Goal: Transaction & Acquisition: Book appointment/travel/reservation

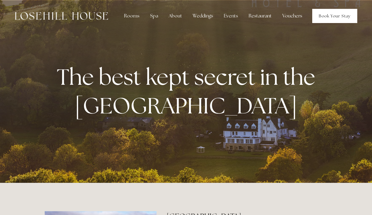
click at [321, 11] on link "Book Your Stay" at bounding box center [334, 16] width 45 height 14
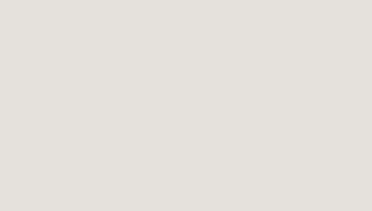
scroll to position [191, 0]
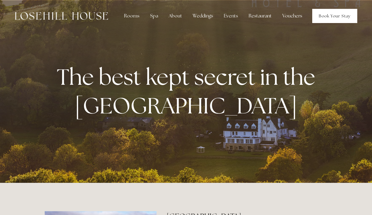
click at [341, 15] on link "Book Your Stay" at bounding box center [334, 16] width 45 height 14
click at [320, 15] on link "Book Your Stay" at bounding box center [334, 16] width 45 height 14
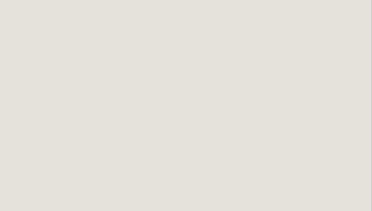
scroll to position [163, 0]
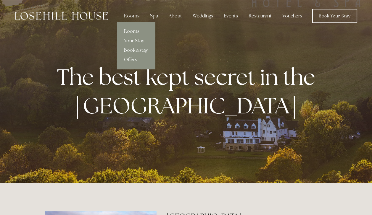
click at [132, 33] on link "Rooms" at bounding box center [136, 31] width 38 height 9
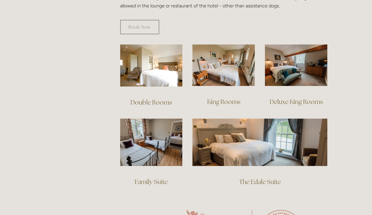
scroll to position [385, 0]
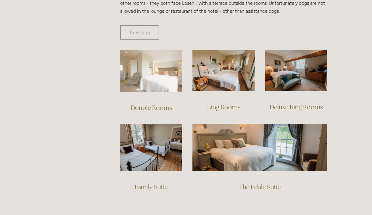
click at [150, 60] on img at bounding box center [151, 71] width 62 height 42
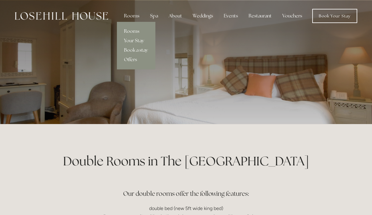
click at [136, 31] on link "Rooms" at bounding box center [136, 31] width 38 height 9
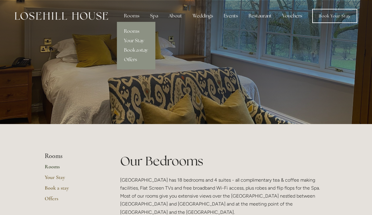
click at [134, 30] on link "Rooms" at bounding box center [136, 31] width 38 height 9
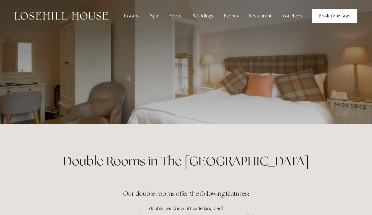
click at [332, 13] on link "Book Your Stay" at bounding box center [334, 16] width 45 height 14
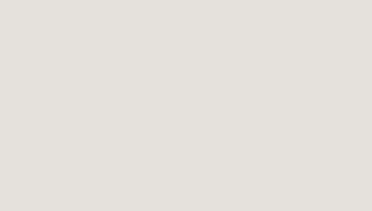
scroll to position [32, 0]
